Goal: Information Seeking & Learning: Learn about a topic

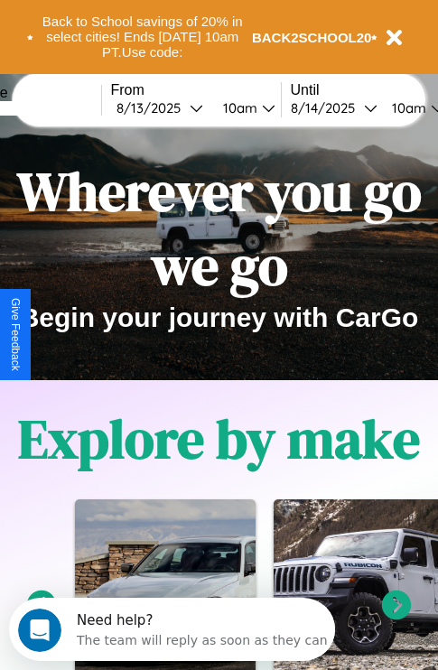
scroll to position [278, 0]
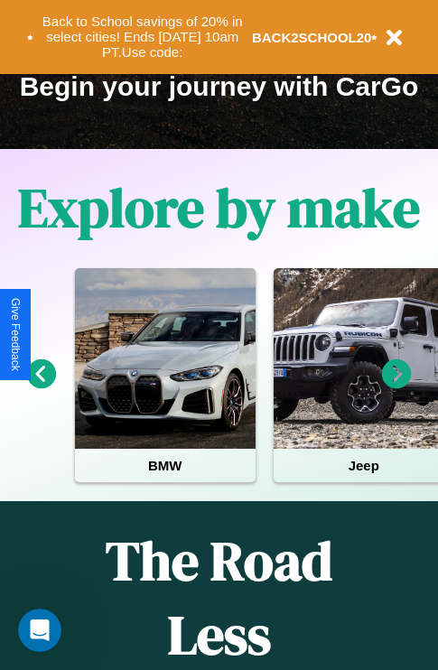
click at [396, 386] on icon at bounding box center [397, 374] width 30 height 30
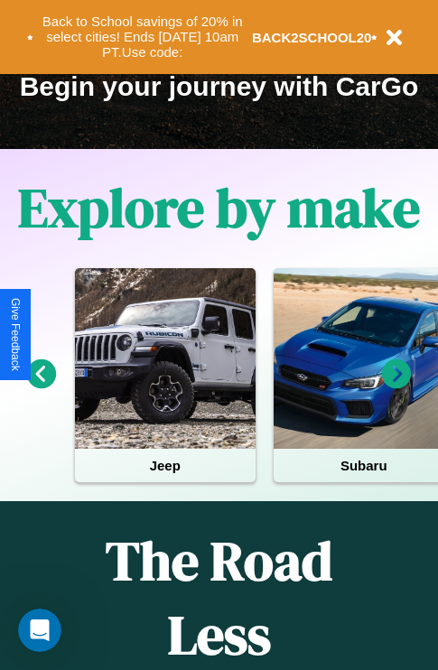
click at [396, 386] on icon at bounding box center [397, 374] width 30 height 30
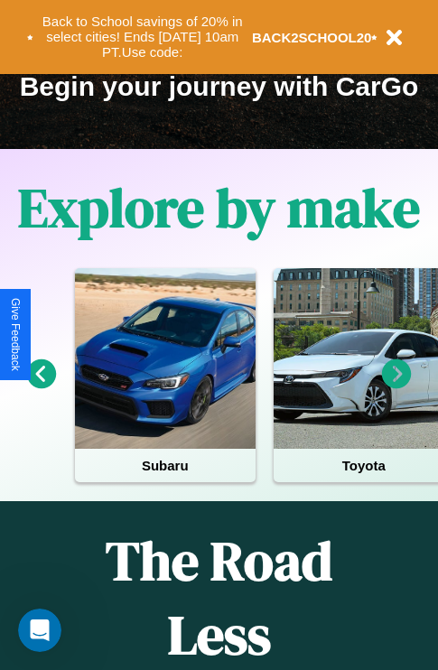
click at [396, 386] on icon at bounding box center [397, 374] width 30 height 30
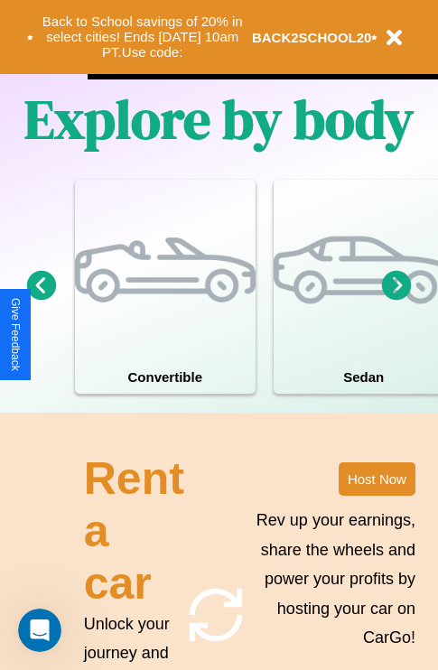
scroll to position [2188, 0]
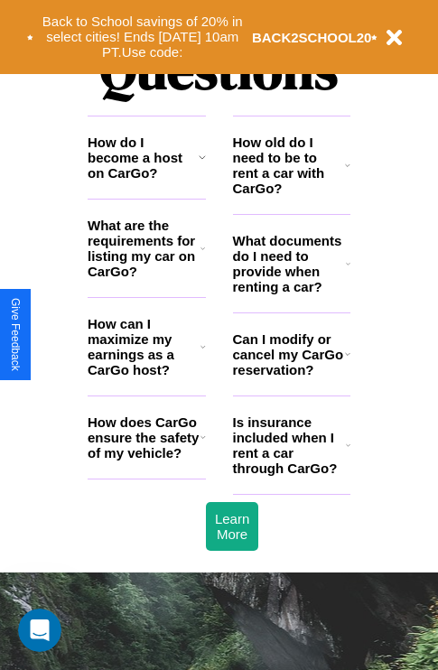
click at [202, 354] on icon at bounding box center [202, 347] width 5 height 14
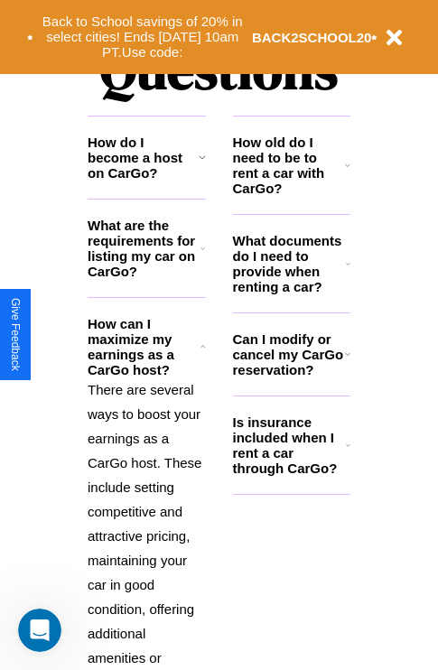
click at [202, 347] on polyline at bounding box center [202, 346] width 5 height 2
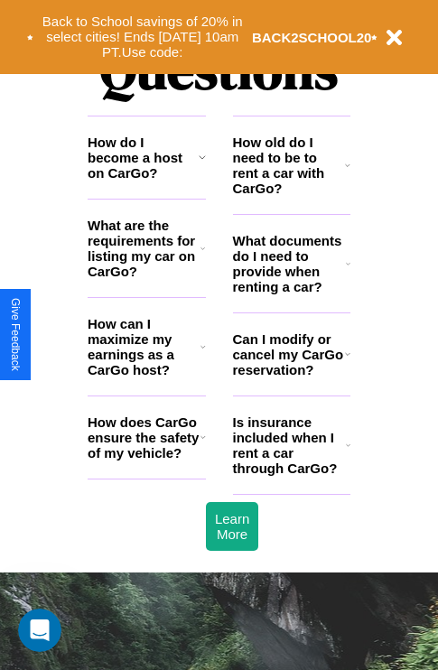
click at [146, 277] on h3 "What are the requirements for listing my car on CarGo?" at bounding box center [144, 248] width 113 height 61
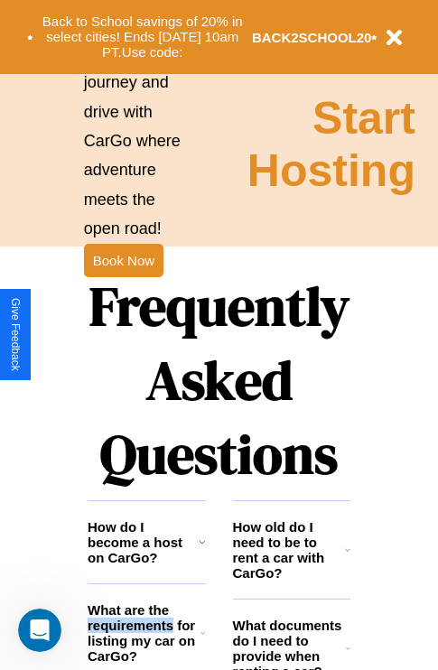
scroll to position [1802, 0]
